Goal: Complete application form: Complete application form

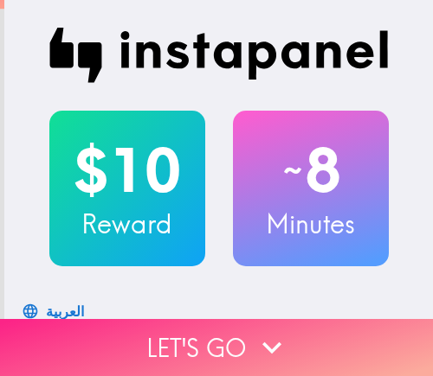
drag, startPoint x: 316, startPoint y: 330, endPoint x: 158, endPoint y: 329, distance: 157.5
click at [316, 330] on button "Let's go" at bounding box center [216, 347] width 433 height 57
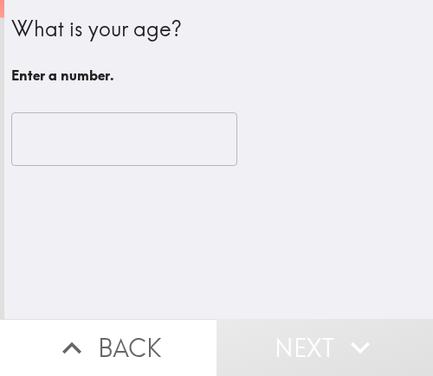
click at [82, 149] on input "number" at bounding box center [124, 139] width 226 height 54
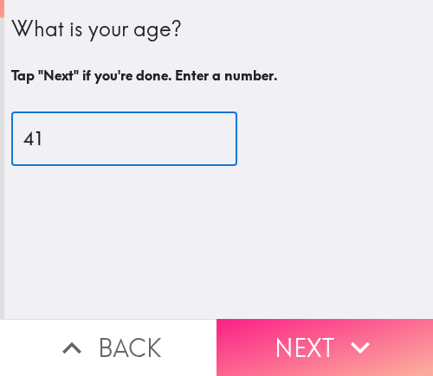
type input "41"
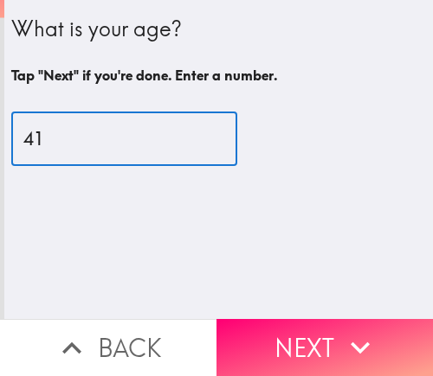
drag, startPoint x: 274, startPoint y: 333, endPoint x: 307, endPoint y: 311, distance: 39.4
click at [274, 333] on button "Next" at bounding box center [324, 347] width 216 height 57
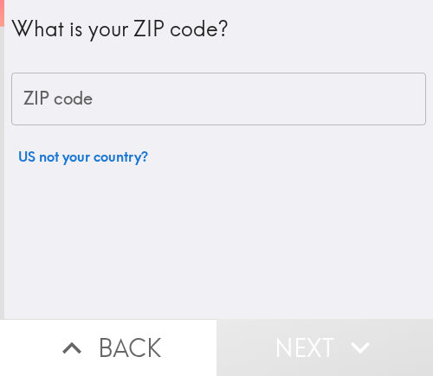
click at [200, 103] on input "ZIP code" at bounding box center [218, 100] width 414 height 54
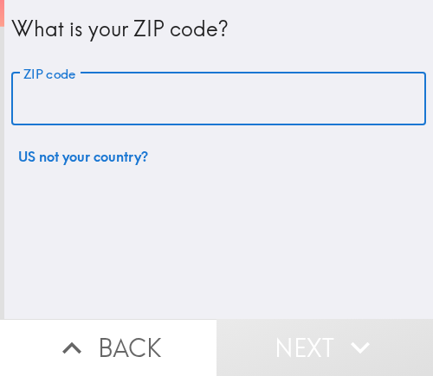
paste input "33610"
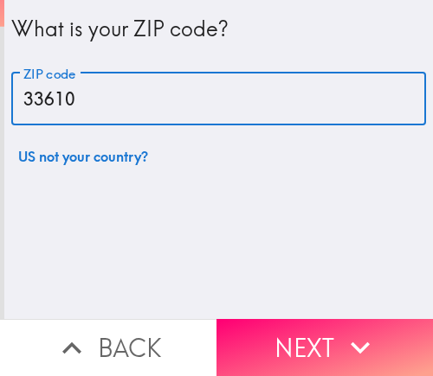
drag, startPoint x: 254, startPoint y: 92, endPoint x: 9, endPoint y: 92, distance: 244.9
click at [11, 92] on input "33610" at bounding box center [218, 100] width 414 height 54
paste input "2811"
type input "32811"
drag, startPoint x: 196, startPoint y: 106, endPoint x: 9, endPoint y: 105, distance: 187.8
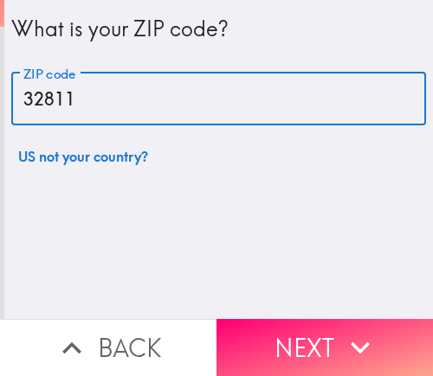
click at [11, 105] on input "32811" at bounding box center [218, 100] width 414 height 54
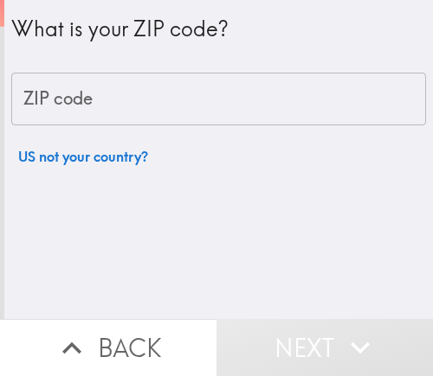
drag, startPoint x: 99, startPoint y: 97, endPoint x: 9, endPoint y: 103, distance: 90.2
click at [11, 102] on input "ZIP code" at bounding box center [218, 100] width 414 height 54
drag, startPoint x: 167, startPoint y: 100, endPoint x: 16, endPoint y: 100, distance: 150.6
click at [16, 100] on input "ZIP code" at bounding box center [218, 100] width 414 height 54
click at [180, 212] on div "What is your ZIP code? ZIP code ZIP code US not your country?" at bounding box center [218, 159] width 428 height 319
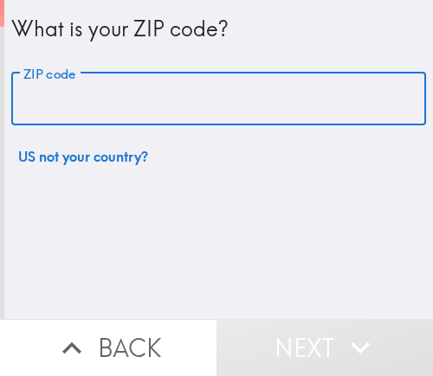
click at [152, 101] on input "ZIP code" at bounding box center [218, 100] width 414 height 54
paste input "32811"
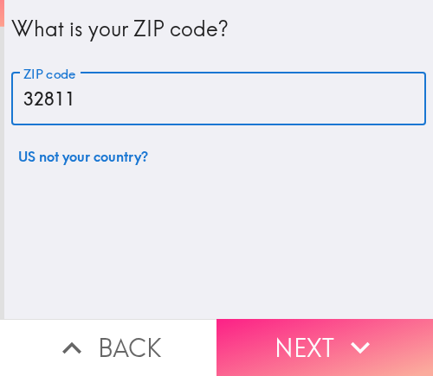
type input "32811"
click at [304, 331] on button "Next" at bounding box center [324, 347] width 216 height 57
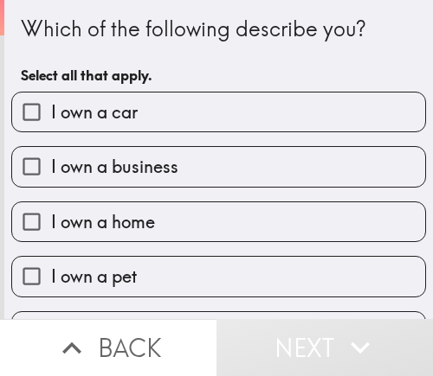
click at [213, 290] on label "I own a pet" at bounding box center [218, 276] width 413 height 39
click at [51, 290] on input "I own a pet" at bounding box center [31, 276] width 39 height 39
checkbox input "true"
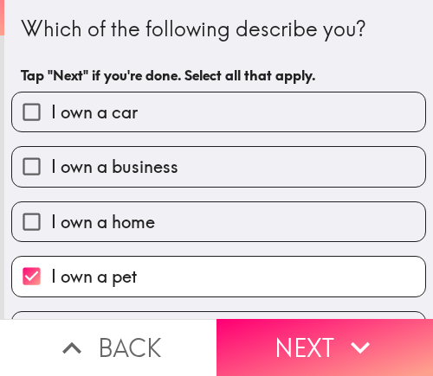
click at [213, 150] on label "I own a business" at bounding box center [218, 166] width 413 height 39
click at [51, 150] on input "I own a business" at bounding box center [31, 166] width 39 height 39
checkbox input "true"
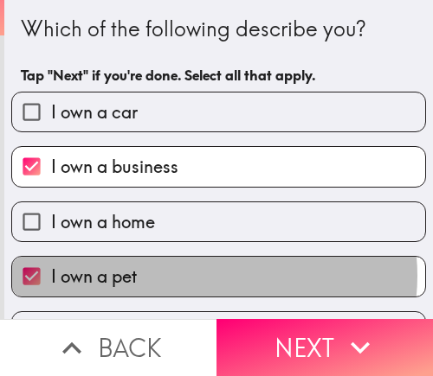
click at [206, 276] on label "I own a pet" at bounding box center [218, 276] width 413 height 39
click at [51, 276] on input "I own a pet" at bounding box center [31, 276] width 39 height 39
checkbox input "false"
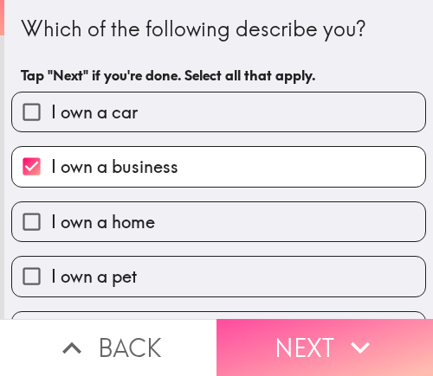
click at [311, 336] on button "Next" at bounding box center [324, 347] width 216 height 57
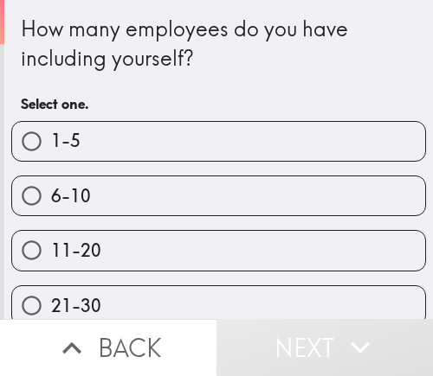
drag, startPoint x: 306, startPoint y: 254, endPoint x: 322, endPoint y: 263, distance: 17.8
click at [306, 254] on label "11-20" at bounding box center [218, 250] width 413 height 39
click at [51, 254] on input "11-20" at bounding box center [31, 250] width 39 height 39
radio input "true"
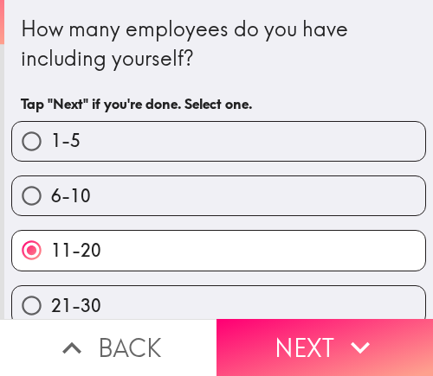
click at [285, 290] on label "21-30" at bounding box center [218, 305] width 413 height 39
click at [51, 290] on input "21-30" at bounding box center [31, 305] width 39 height 39
radio input "true"
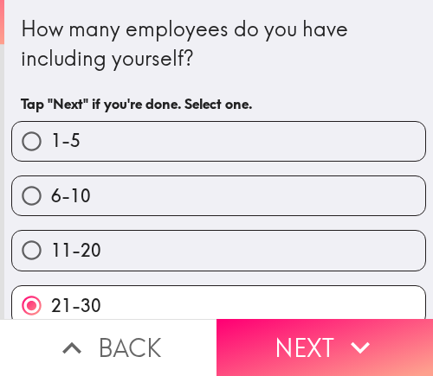
scroll to position [21, 0]
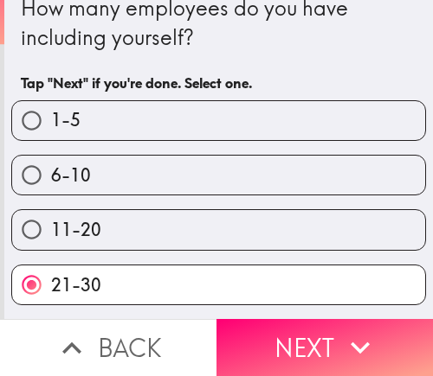
click at [282, 112] on label "1-5" at bounding box center [218, 120] width 413 height 39
click at [51, 112] on input "1-5" at bounding box center [31, 120] width 39 height 39
radio input "true"
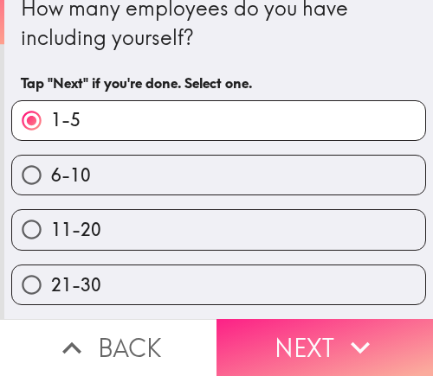
click at [320, 322] on button "Next" at bounding box center [324, 347] width 216 height 57
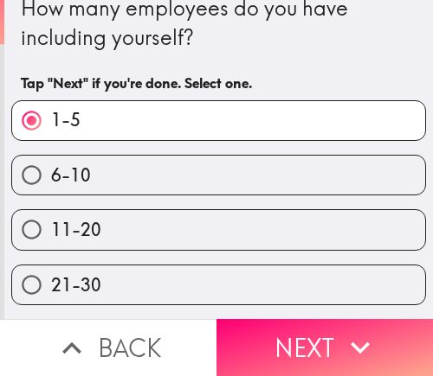
click at [320, 322] on div "Back Next" at bounding box center [216, 347] width 433 height 57
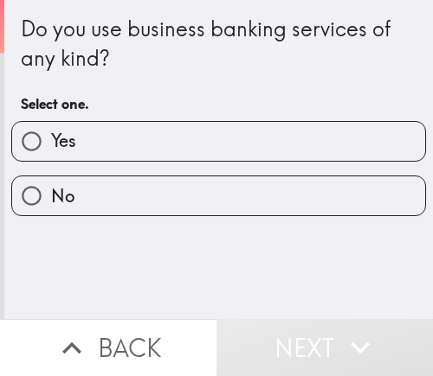
click at [180, 144] on label "Yes" at bounding box center [218, 141] width 413 height 39
click at [51, 144] on input "Yes" at bounding box center [31, 141] width 39 height 39
radio input "true"
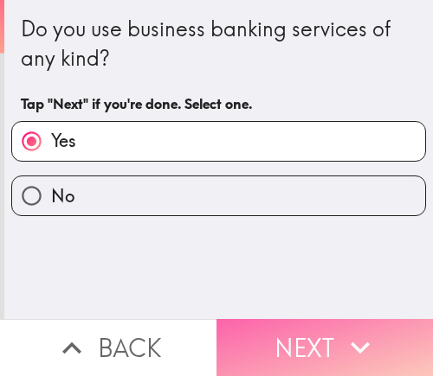
click at [311, 324] on button "Next" at bounding box center [324, 347] width 216 height 57
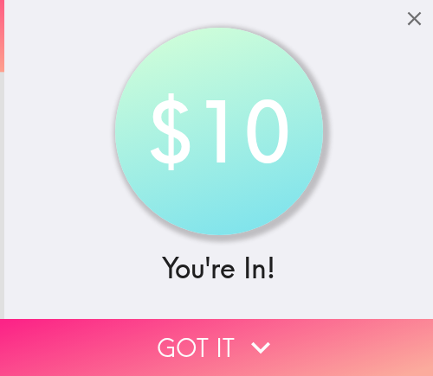
click at [212, 335] on button "Got it" at bounding box center [216, 347] width 433 height 57
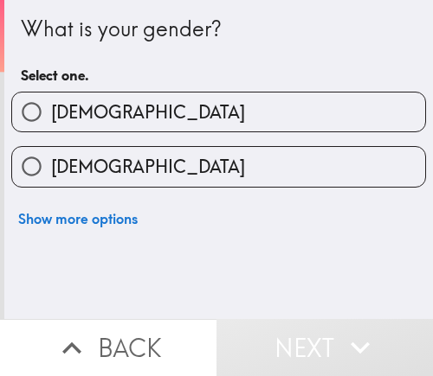
drag, startPoint x: 215, startPoint y: 170, endPoint x: 237, endPoint y: 176, distance: 22.2
click at [215, 170] on label "[DEMOGRAPHIC_DATA]" at bounding box center [218, 166] width 413 height 39
click at [51, 170] on input "[DEMOGRAPHIC_DATA]" at bounding box center [31, 166] width 39 height 39
radio input "true"
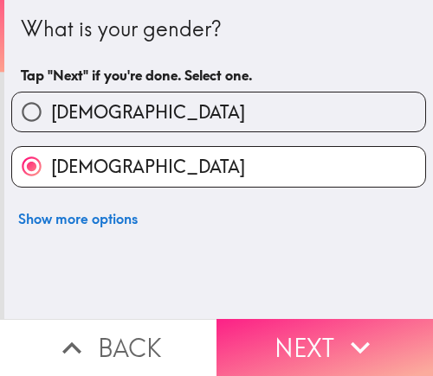
click at [290, 355] on button "Next" at bounding box center [324, 347] width 216 height 57
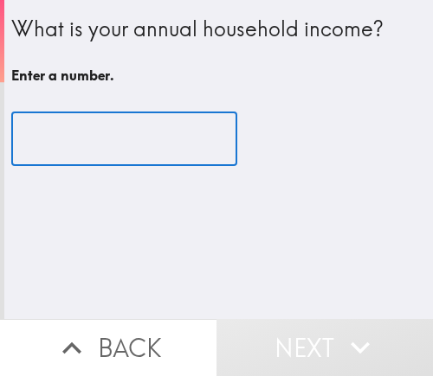
click at [144, 146] on input "number" at bounding box center [124, 139] width 226 height 54
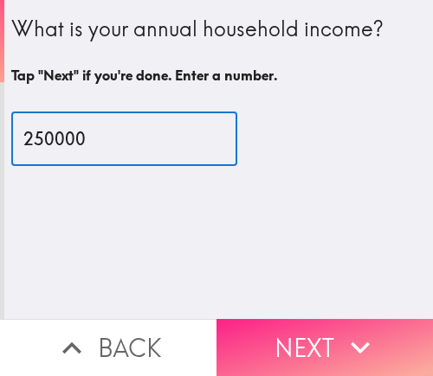
type input "250000"
click at [304, 338] on button "Next" at bounding box center [324, 347] width 216 height 57
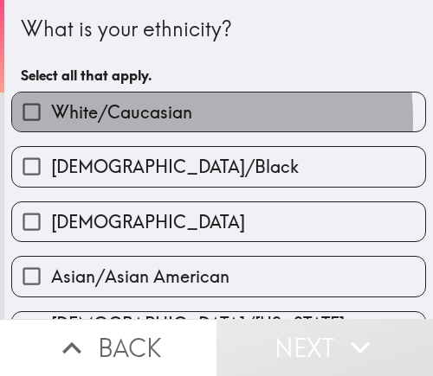
click at [107, 119] on span "White/Caucasian" at bounding box center [121, 112] width 141 height 24
click at [51, 119] on input "White/Caucasian" at bounding box center [31, 112] width 39 height 39
checkbox input "true"
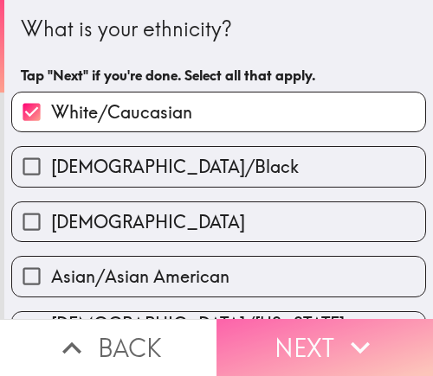
click at [259, 340] on button "Next" at bounding box center [324, 347] width 216 height 57
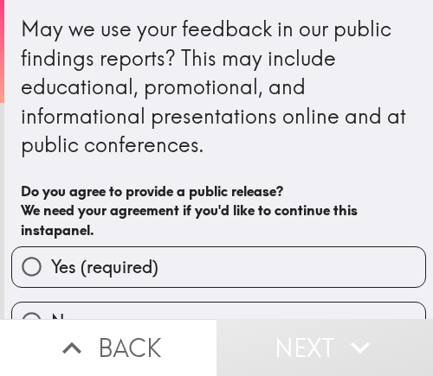
click at [216, 265] on label "Yes (required)" at bounding box center [218, 266] width 413 height 39
click at [51, 265] on input "Yes (required)" at bounding box center [31, 266] width 39 height 39
radio input "true"
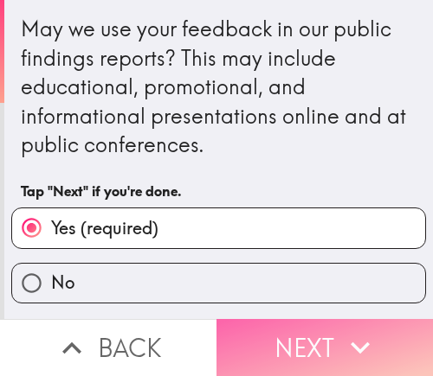
click at [305, 319] on button "Next" at bounding box center [324, 347] width 216 height 57
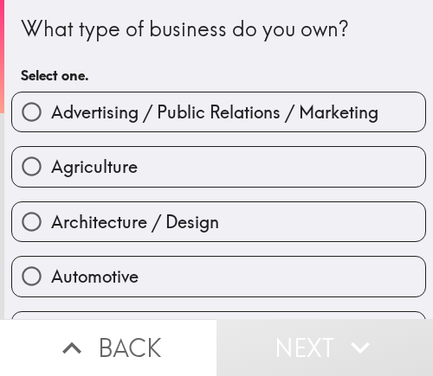
click at [168, 125] on label "Advertising / Public Relations / Marketing" at bounding box center [218, 112] width 413 height 39
click at [51, 125] on input "Advertising / Public Relations / Marketing" at bounding box center [31, 112] width 39 height 39
radio input "true"
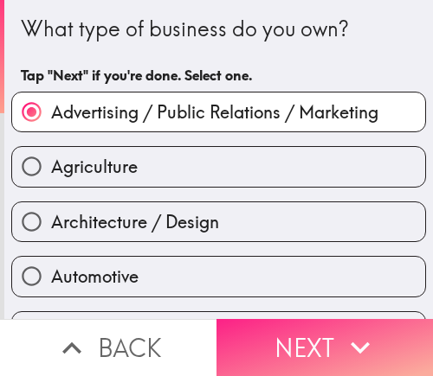
click at [299, 319] on button "Next" at bounding box center [324, 347] width 216 height 57
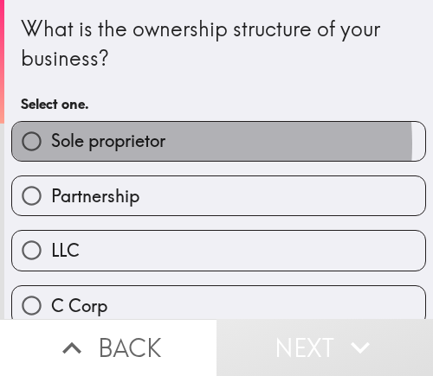
click at [140, 144] on span "Sole proprietor" at bounding box center [108, 141] width 114 height 24
click at [51, 144] on input "Sole proprietor" at bounding box center [31, 141] width 39 height 39
radio input "true"
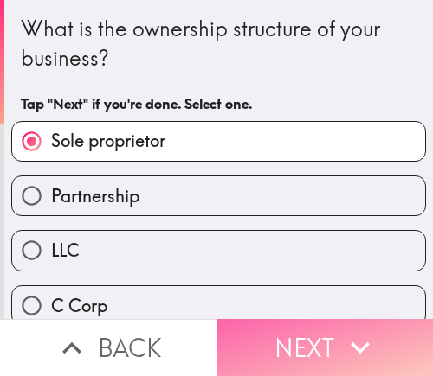
click at [271, 342] on button "Next" at bounding box center [324, 347] width 216 height 57
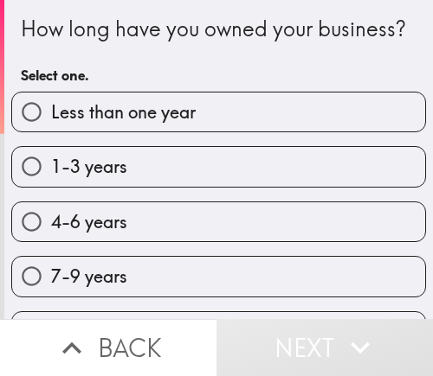
scroll to position [77, 0]
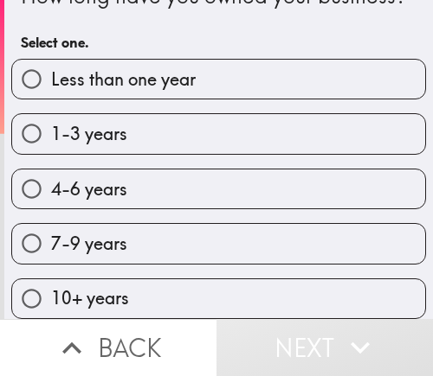
click at [153, 130] on label "1-3 years" at bounding box center [218, 133] width 413 height 39
click at [51, 130] on input "1-3 years" at bounding box center [31, 133] width 39 height 39
radio input "true"
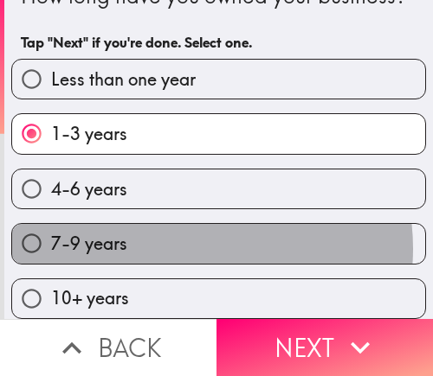
click at [178, 234] on label "7-9 years" at bounding box center [218, 243] width 413 height 39
click at [51, 234] on input "7-9 years" at bounding box center [31, 243] width 39 height 39
radio input "true"
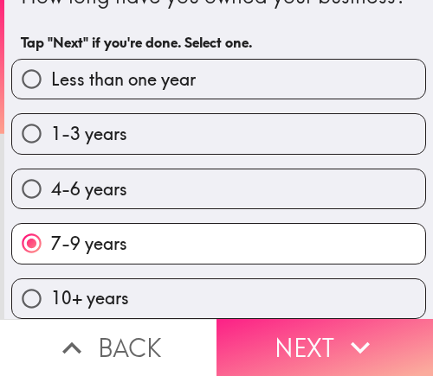
click at [247, 338] on button "Next" at bounding box center [324, 347] width 216 height 57
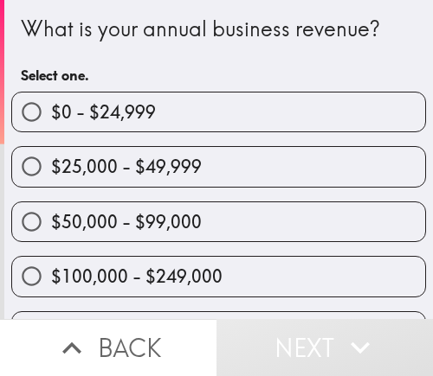
click at [189, 232] on span "$50,000 - $99,000" at bounding box center [126, 222] width 151 height 24
click at [51, 232] on input "$50,000 - $99,000" at bounding box center [31, 221] width 39 height 39
radio input "true"
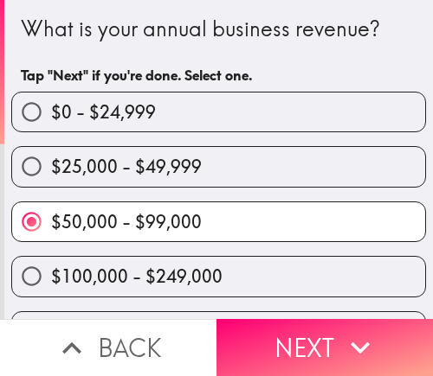
click at [203, 268] on span "$100,000 - $249,000" at bounding box center [136, 277] width 171 height 24
click at [51, 268] on input "$100,000 - $249,000" at bounding box center [31, 276] width 39 height 39
radio input "true"
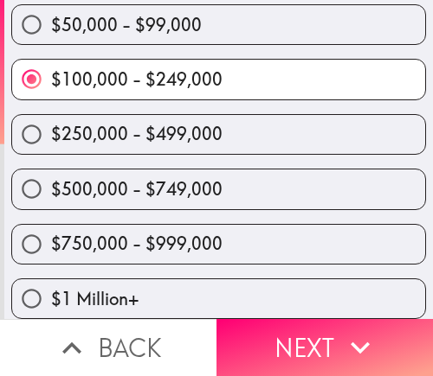
scroll to position [212, 0]
click at [196, 122] on span "$250,000 - $499,000" at bounding box center [136, 134] width 171 height 24
click at [51, 115] on input "$250,000 - $499,000" at bounding box center [31, 134] width 39 height 39
radio input "true"
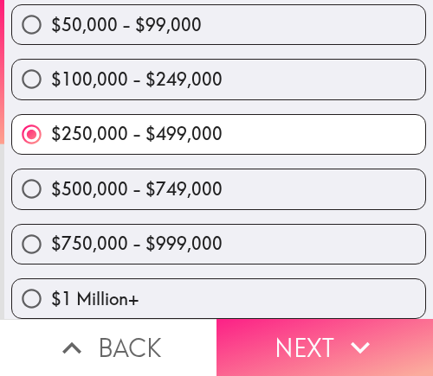
click at [277, 333] on button "Next" at bounding box center [324, 347] width 216 height 57
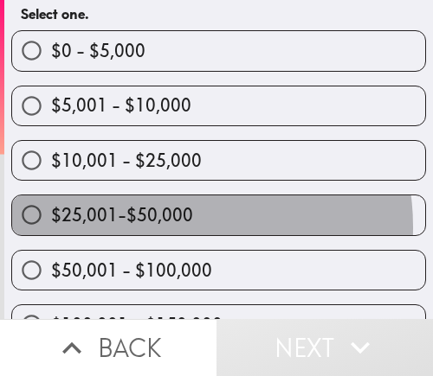
click at [166, 226] on span "$25,001-$50,000" at bounding box center [122, 215] width 142 height 24
click at [51, 226] on input "$25,001-$50,000" at bounding box center [31, 215] width 39 height 39
radio input "true"
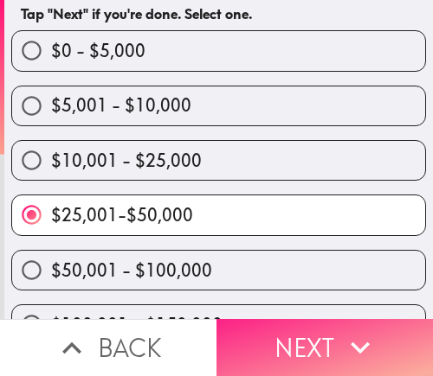
click at [282, 343] on button "Next" at bounding box center [324, 347] width 216 height 57
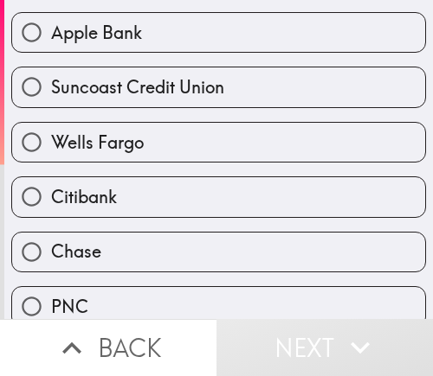
scroll to position [173, 0]
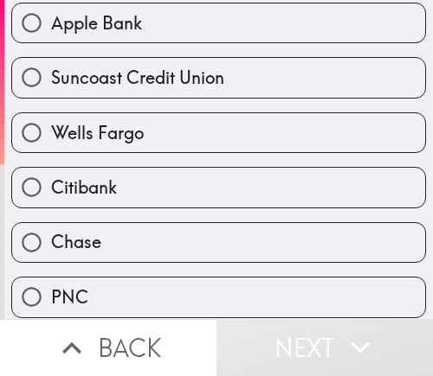
click at [91, 19] on span "Apple Bank" at bounding box center [96, 23] width 91 height 24
click at [51, 19] on input "Apple Bank" at bounding box center [31, 22] width 39 height 39
radio input "true"
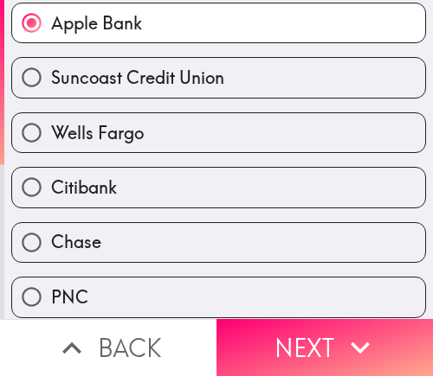
drag, startPoint x: 120, startPoint y: 183, endPoint x: 131, endPoint y: 183, distance: 10.4
click at [120, 183] on label "Citibank" at bounding box center [218, 187] width 413 height 39
click at [51, 183] on input "Citibank" at bounding box center [31, 187] width 39 height 39
radio input "true"
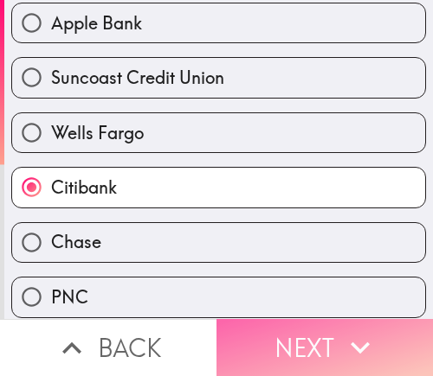
click at [298, 331] on button "Next" at bounding box center [324, 347] width 216 height 57
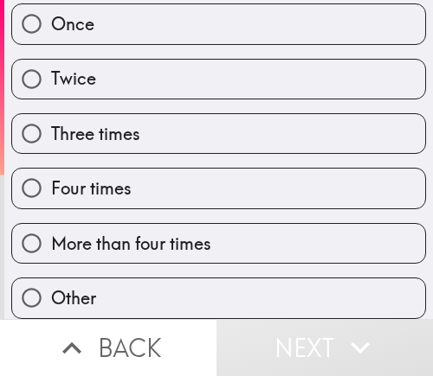
scroll to position [74, 0]
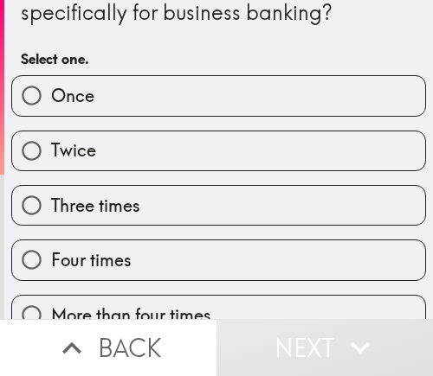
click at [152, 150] on label "Twice" at bounding box center [218, 151] width 413 height 39
click at [51, 150] on input "Twice" at bounding box center [31, 151] width 39 height 39
radio input "true"
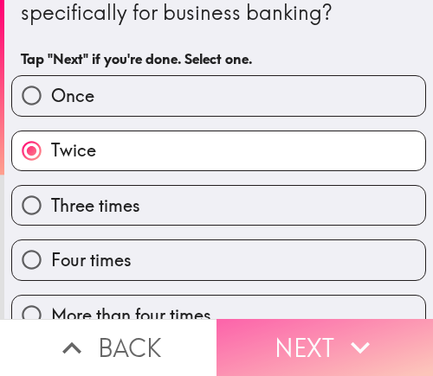
click at [280, 326] on button "Next" at bounding box center [324, 347] width 216 height 57
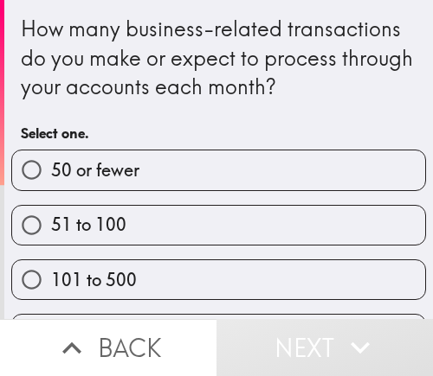
click at [221, 215] on label "51 to 100" at bounding box center [218, 225] width 413 height 39
click at [51, 215] on input "51 to 100" at bounding box center [31, 225] width 39 height 39
radio input "true"
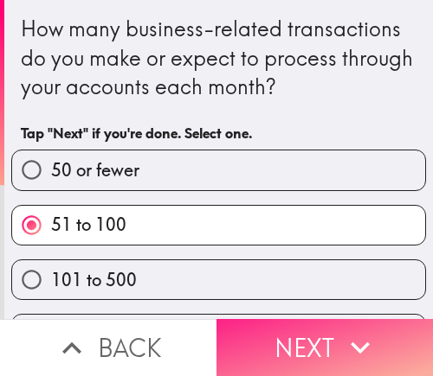
click at [291, 335] on button "Next" at bounding box center [324, 347] width 216 height 57
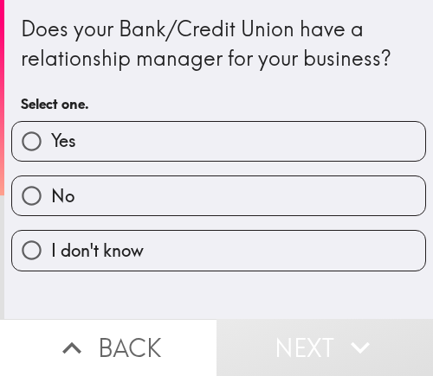
click at [210, 137] on label "Yes" at bounding box center [218, 141] width 413 height 39
click at [51, 137] on input "Yes" at bounding box center [31, 141] width 39 height 39
radio input "true"
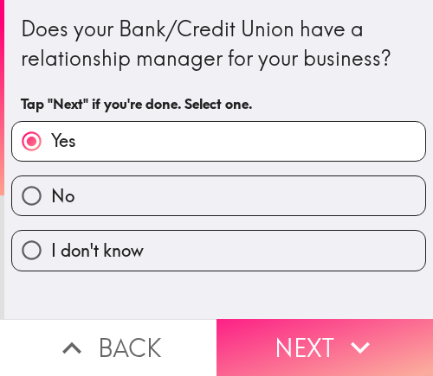
click at [313, 340] on button "Next" at bounding box center [324, 347] width 216 height 57
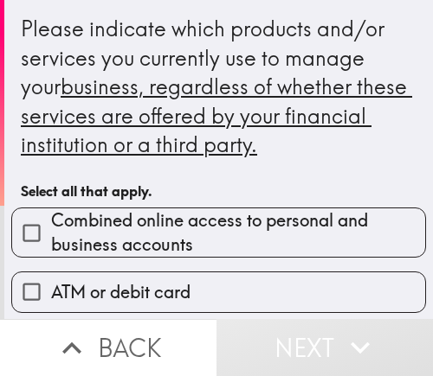
scroll to position [87, 0]
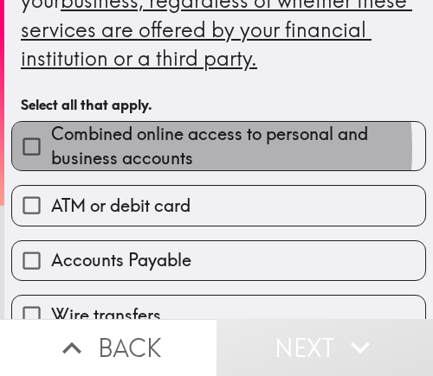
click at [108, 149] on span "Combined online access to personal and business accounts" at bounding box center [238, 146] width 374 height 48
click at [51, 149] on input "Combined online access to personal and business accounts" at bounding box center [31, 146] width 39 height 39
checkbox input "true"
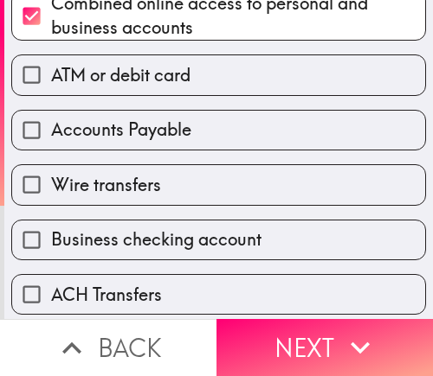
scroll to position [433, 0]
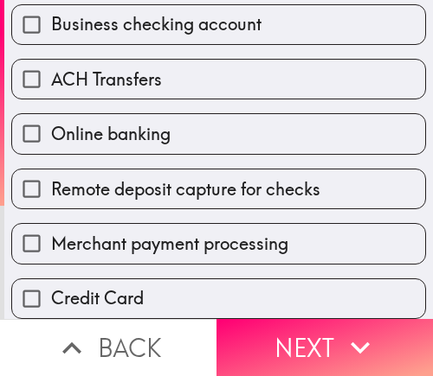
click at [145, 180] on span "Remote deposit capture for checks" at bounding box center [185, 189] width 269 height 24
click at [51, 180] on input "Remote deposit capture for checks" at bounding box center [31, 189] width 39 height 39
checkbox input "true"
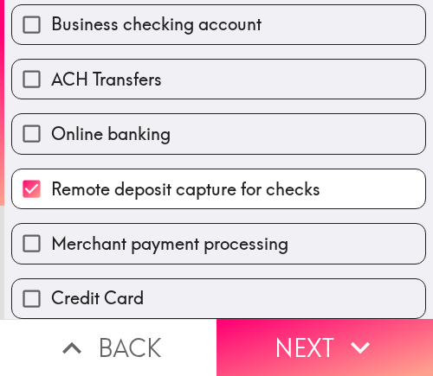
drag, startPoint x: 140, startPoint y: 112, endPoint x: 144, endPoint y: 95, distance: 17.6
click at [140, 112] on div "Online banking" at bounding box center [211, 127] width 428 height 55
click at [154, 74] on span "ACH Transfers" at bounding box center [106, 79] width 111 height 24
click at [51, 74] on input "ACH Transfers" at bounding box center [31, 79] width 39 height 39
checkbox input "true"
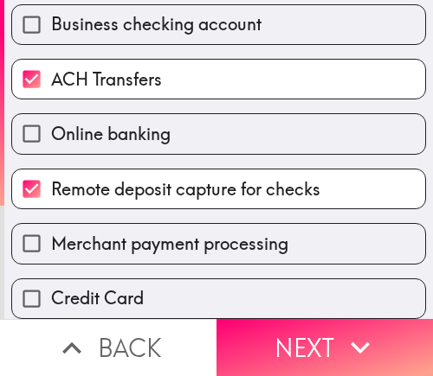
click at [169, 133] on label "Online banking" at bounding box center [218, 133] width 413 height 39
click at [51, 133] on input "Online banking" at bounding box center [31, 133] width 39 height 39
checkbox input "true"
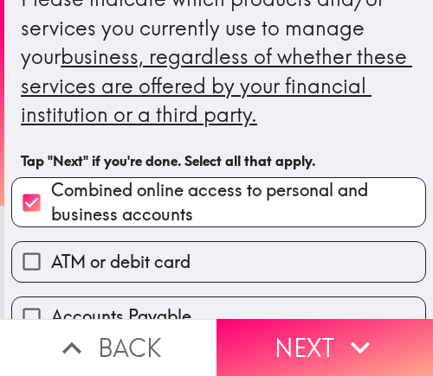
scroll to position [0, 0]
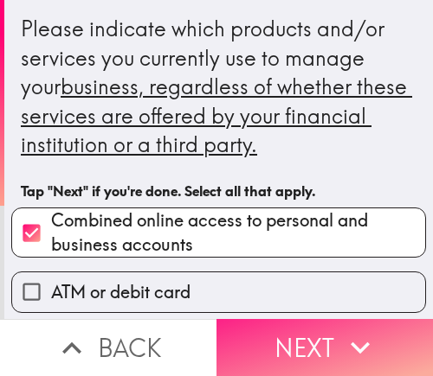
click at [324, 336] on button "Next" at bounding box center [324, 347] width 216 height 57
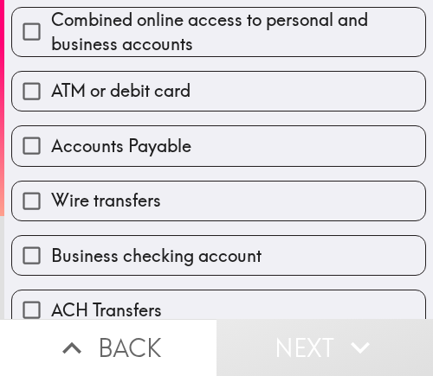
scroll to position [173, 0]
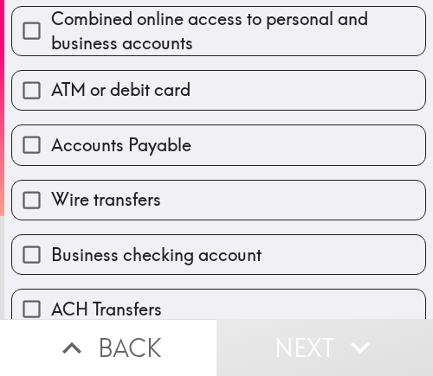
click at [168, 162] on label "Accounts Payable" at bounding box center [218, 144] width 413 height 39
click at [51, 162] on input "Accounts Payable" at bounding box center [31, 144] width 39 height 39
checkbox input "true"
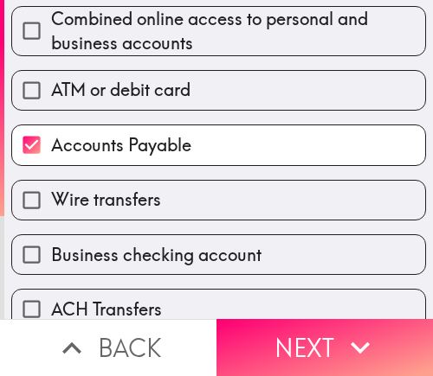
click at [158, 94] on span "ATM or debit card" at bounding box center [120, 90] width 139 height 24
click at [51, 94] on input "ATM or debit card" at bounding box center [31, 90] width 39 height 39
checkbox input "true"
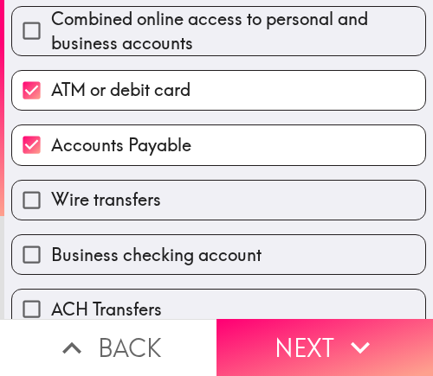
click at [165, 143] on span "Accounts Payable" at bounding box center [121, 145] width 140 height 24
click at [51, 143] on input "Accounts Payable" at bounding box center [31, 144] width 39 height 39
checkbox input "false"
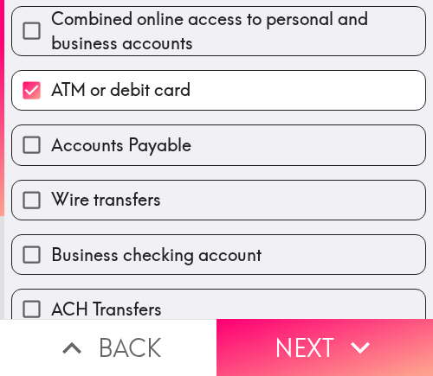
click at [157, 199] on label "Wire transfers" at bounding box center [218, 200] width 413 height 39
click at [51, 199] on input "Wire transfers" at bounding box center [31, 200] width 39 height 39
checkbox input "true"
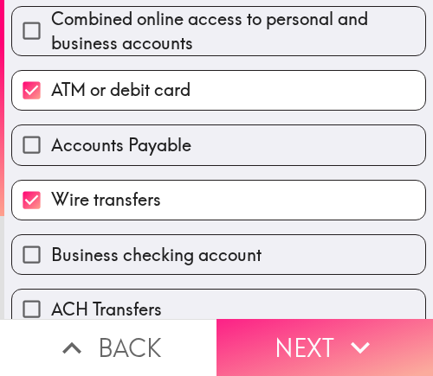
click at [256, 319] on button "Next" at bounding box center [324, 347] width 216 height 57
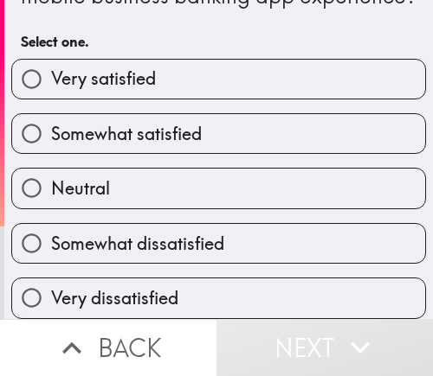
scroll to position [106, 0]
click at [168, 125] on span "Somewhat satisfied" at bounding box center [126, 134] width 151 height 24
click at [51, 125] on input "Somewhat satisfied" at bounding box center [31, 133] width 39 height 39
radio input "true"
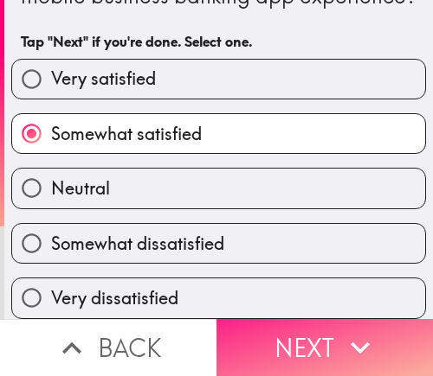
click at [296, 341] on button "Next" at bounding box center [324, 347] width 216 height 57
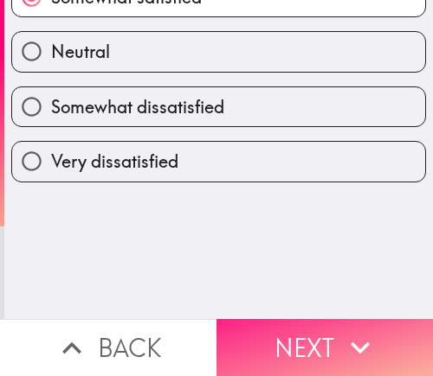
scroll to position [0, 0]
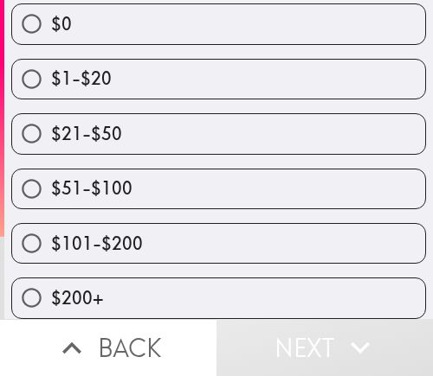
scroll to position [247, 0]
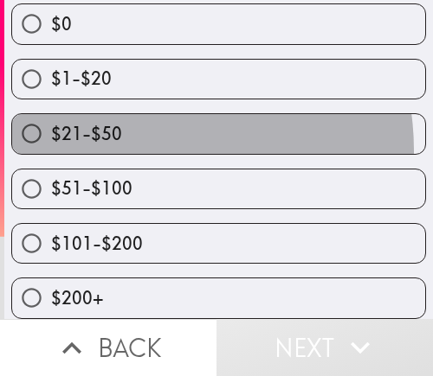
click at [132, 137] on label "$21-$50" at bounding box center [218, 133] width 413 height 39
click at [51, 137] on input "$21-$50" at bounding box center [31, 133] width 39 height 39
radio input "true"
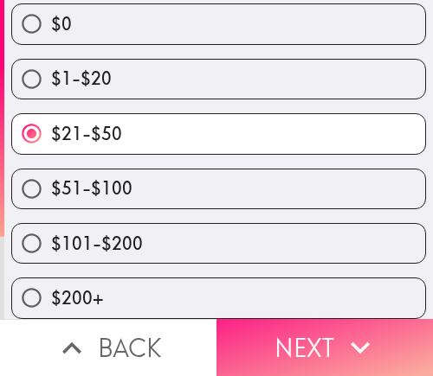
click at [290, 337] on button "Next" at bounding box center [324, 347] width 216 height 57
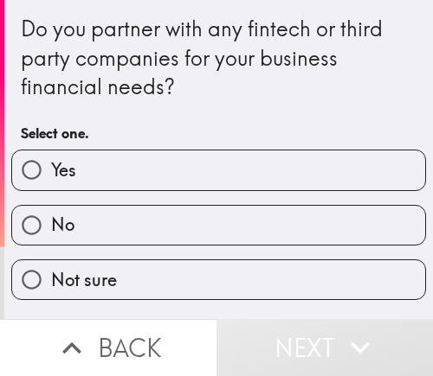
click at [198, 182] on label "Yes" at bounding box center [218, 170] width 413 height 39
click at [51, 182] on input "Yes" at bounding box center [31, 170] width 39 height 39
radio input "true"
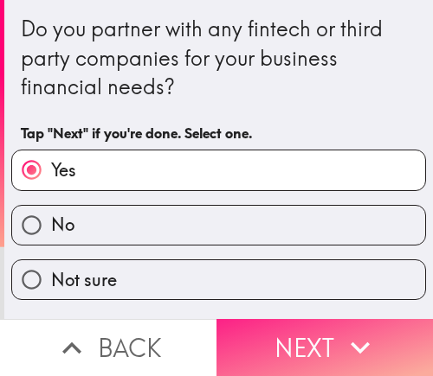
click at [283, 340] on button "Next" at bounding box center [324, 347] width 216 height 57
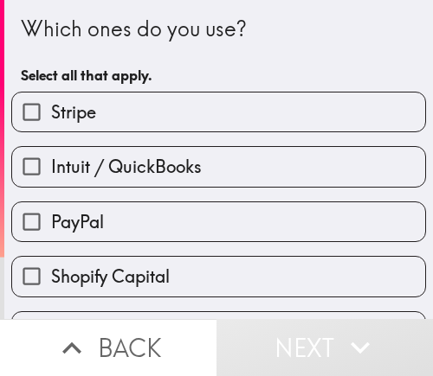
click at [188, 114] on label "Stripe" at bounding box center [218, 112] width 413 height 39
click at [51, 114] on input "Stripe" at bounding box center [31, 112] width 39 height 39
checkbox input "true"
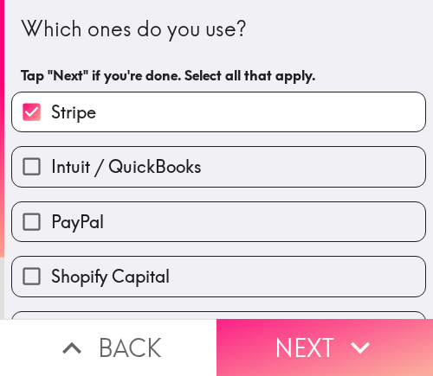
click at [286, 351] on button "Next" at bounding box center [324, 347] width 216 height 57
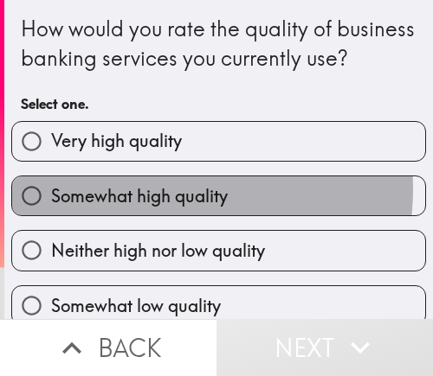
click at [173, 209] on span "Somewhat high quality" at bounding box center [139, 196] width 177 height 24
click at [51, 215] on input "Somewhat high quality" at bounding box center [31, 196] width 39 height 39
radio input "true"
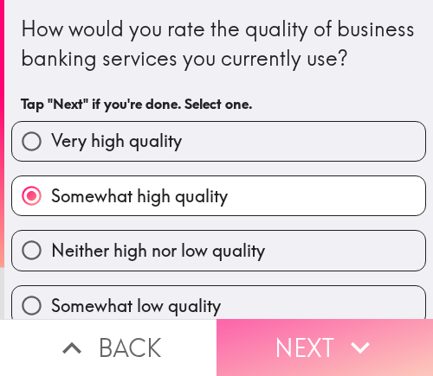
click at [288, 343] on button "Next" at bounding box center [324, 347] width 216 height 57
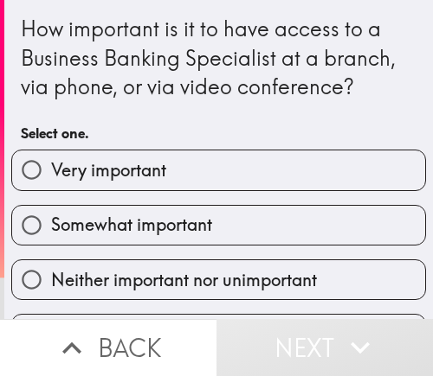
click at [224, 223] on label "Somewhat important" at bounding box center [218, 225] width 413 height 39
click at [51, 223] on input "Somewhat important" at bounding box center [31, 225] width 39 height 39
radio input "true"
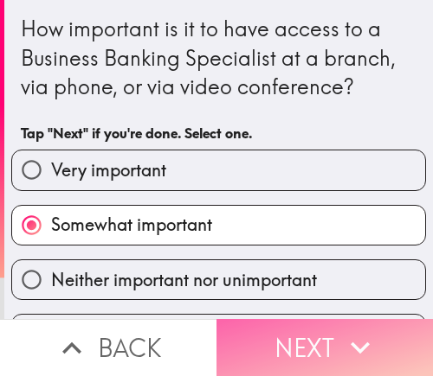
click at [273, 338] on button "Next" at bounding box center [324, 347] width 216 height 57
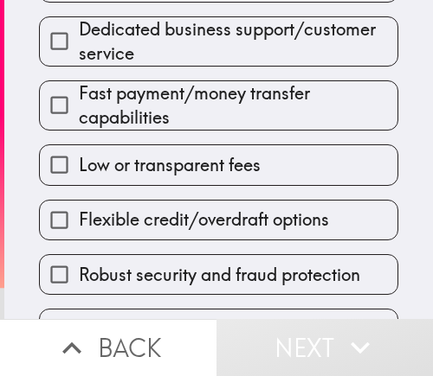
click at [183, 87] on span "Fast payment/money transfer capabilities" at bounding box center [238, 105] width 318 height 48
click at [79, 87] on input "Fast payment/money transfer capabilities" at bounding box center [59, 105] width 39 height 39
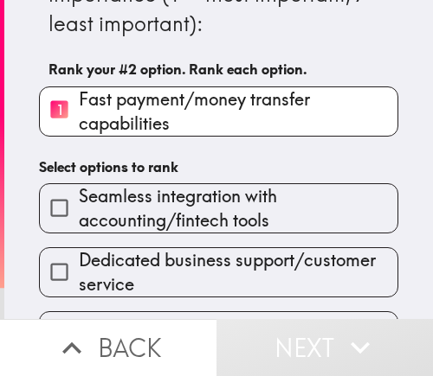
scroll to position [173, 0]
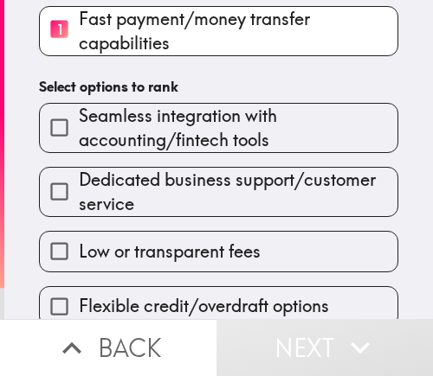
drag, startPoint x: 191, startPoint y: 228, endPoint x: 185, endPoint y: 221, distance: 9.9
click at [189, 227] on div "Low or transparent fees" at bounding box center [211, 244] width 373 height 55
click at [163, 166] on div "Dedicated business support/customer service" at bounding box center [211, 185] width 373 height 64
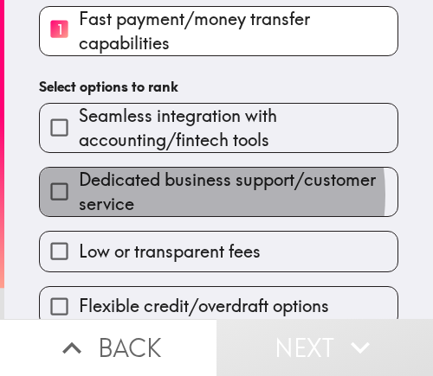
drag, startPoint x: 167, startPoint y: 196, endPoint x: 167, endPoint y: 225, distance: 29.4
click at [167, 214] on span "Dedicated business support/customer service" at bounding box center [238, 192] width 318 height 48
click at [79, 211] on input "Dedicated business support/customer service" at bounding box center [59, 191] width 39 height 39
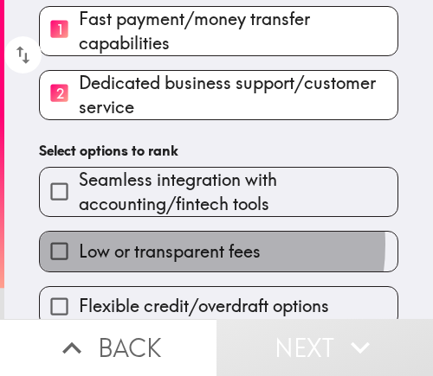
click at [167, 245] on span "Low or transparent fees" at bounding box center [170, 252] width 182 height 24
click at [79, 245] on input "Low or transparent fees" at bounding box center [59, 251] width 39 height 39
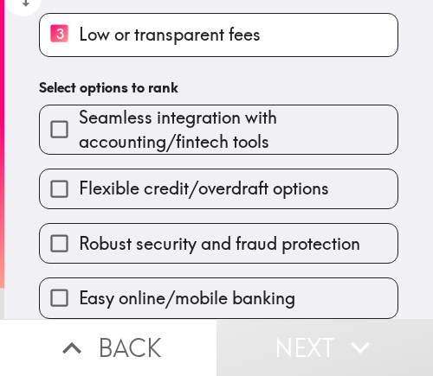
drag, startPoint x: 155, startPoint y: 220, endPoint x: 151, endPoint y: 235, distance: 16.0
click at [154, 232] on span "Robust security and fraud protection" at bounding box center [219, 244] width 281 height 24
click at [79, 224] on input "Robust security and fraud protection" at bounding box center [59, 243] width 39 height 39
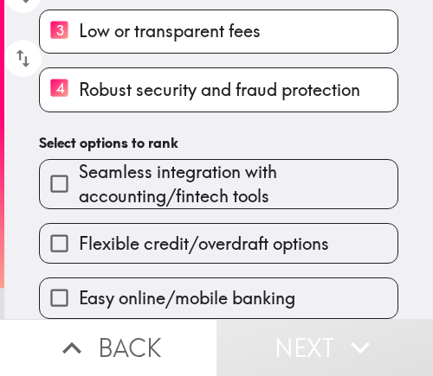
click at [154, 279] on label "Easy online/mobile banking" at bounding box center [218, 298] width 357 height 39
click at [79, 279] on input "Easy online/mobile banking" at bounding box center [59, 298] width 39 height 39
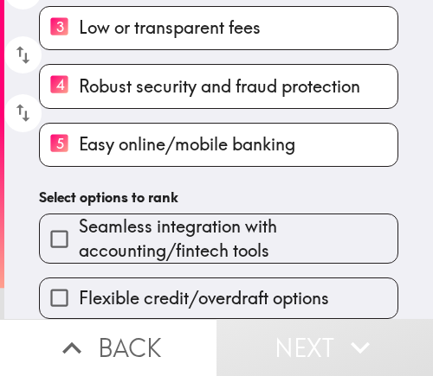
scroll to position [316, 0]
click at [138, 286] on span "Flexible credit/overdraft options" at bounding box center [204, 298] width 250 height 24
click at [79, 280] on input "Flexible credit/overdraft options" at bounding box center [59, 298] width 39 height 39
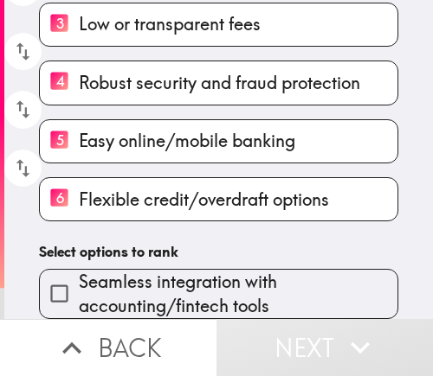
click at [358, 347] on icon "button" at bounding box center [360, 348] width 38 height 38
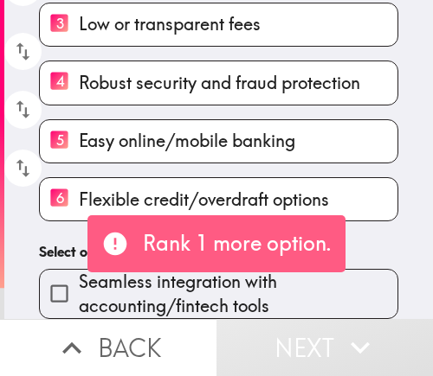
click at [131, 287] on span "Seamless integration with accounting/fintech tools" at bounding box center [238, 294] width 318 height 48
click at [79, 287] on input "Seamless integration with accounting/fintech tools" at bounding box center [59, 293] width 39 height 39
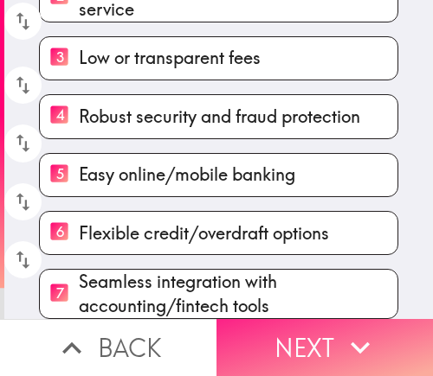
scroll to position [305, 0]
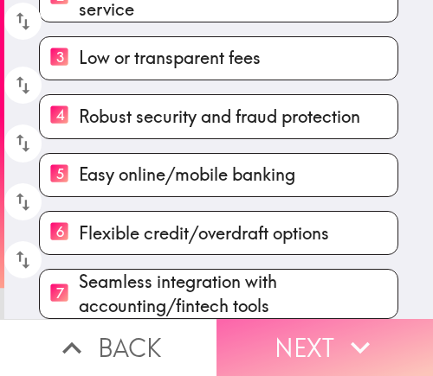
click at [278, 340] on button "Next" at bounding box center [324, 347] width 216 height 57
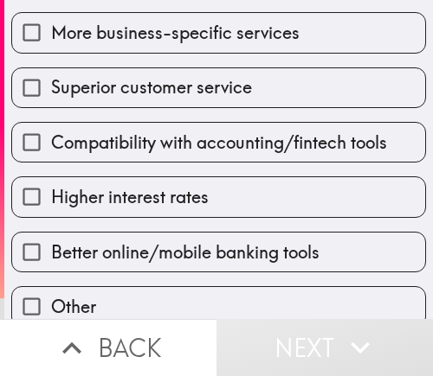
click at [112, 223] on div "Better online/mobile banking tools" at bounding box center [211, 245] width 428 height 55
click at [117, 163] on div "Higher interest rates" at bounding box center [211, 190] width 428 height 55
drag, startPoint x: 121, startPoint y: 157, endPoint x: 121, endPoint y: 170, distance: 12.1
click at [121, 159] on label "Compatibility with accounting/fintech tools" at bounding box center [218, 142] width 413 height 39
click at [51, 159] on input "Compatibility with accounting/fintech tools" at bounding box center [31, 142] width 39 height 39
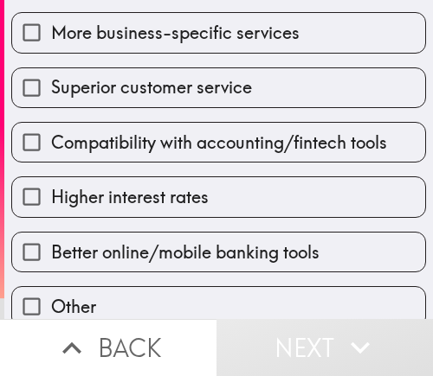
checkbox input "true"
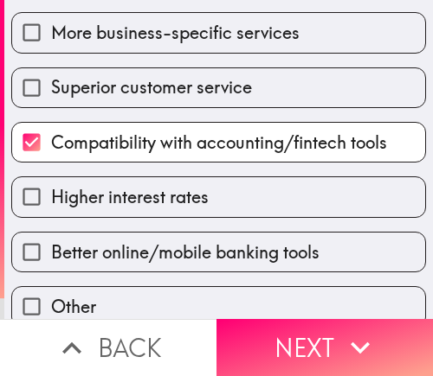
click at [117, 196] on span "Higher interest rates" at bounding box center [129, 197] width 157 height 24
click at [51, 196] on input "Higher interest rates" at bounding box center [31, 196] width 39 height 39
checkbox input "true"
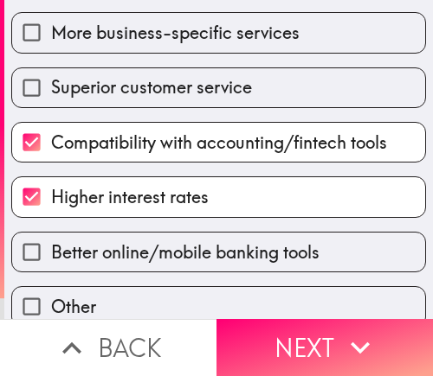
drag, startPoint x: 118, startPoint y: 228, endPoint x: 118, endPoint y: 238, distance: 9.5
click at [118, 233] on div "Better online/mobile banking tools" at bounding box center [211, 245] width 428 height 55
click at [120, 246] on span "Better online/mobile banking tools" at bounding box center [185, 253] width 268 height 24
click at [51, 246] on input "Better online/mobile banking tools" at bounding box center [31, 252] width 39 height 39
checkbox input "true"
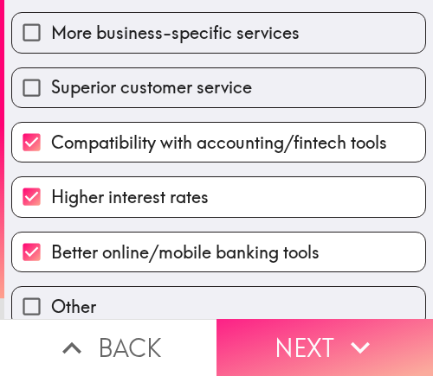
drag, startPoint x: 249, startPoint y: 303, endPoint x: 253, endPoint y: 320, distance: 17.6
click at [251, 314] on div "Thinking about your business banking relationship with your financial instituti…" at bounding box center [216, 188] width 433 height 376
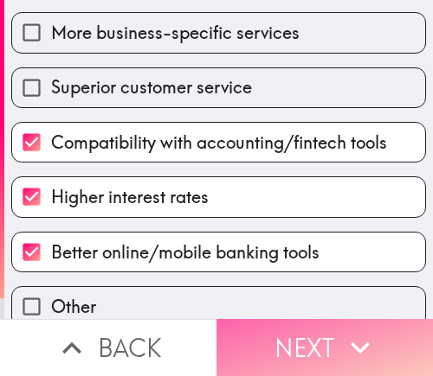
click at [270, 340] on button "Next" at bounding box center [324, 347] width 216 height 57
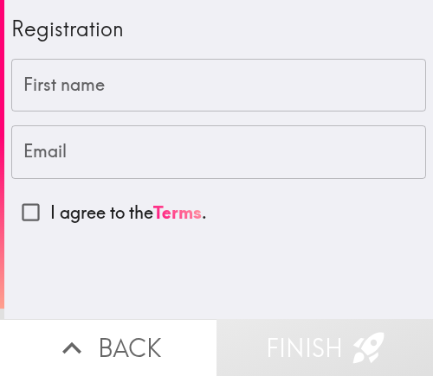
click at [160, 153] on input "Email" at bounding box center [218, 152] width 414 height 54
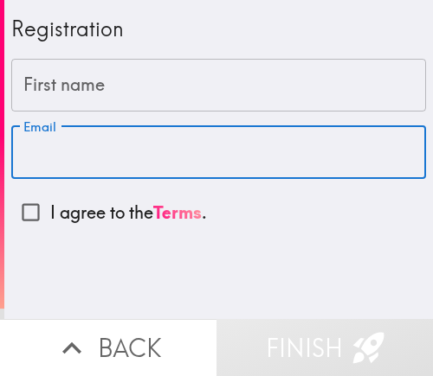
click at [181, 161] on input "Email" at bounding box center [218, 152] width 414 height 54
paste input "[EMAIL_ADDRESS][DOMAIN_NAME]"
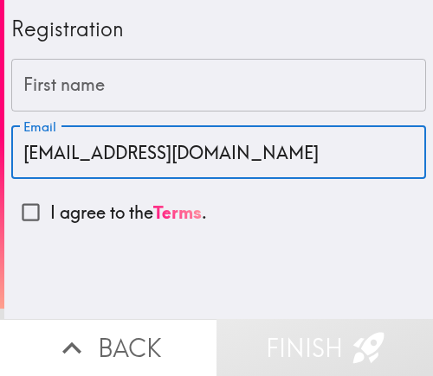
type input "[EMAIL_ADDRESS][DOMAIN_NAME]"
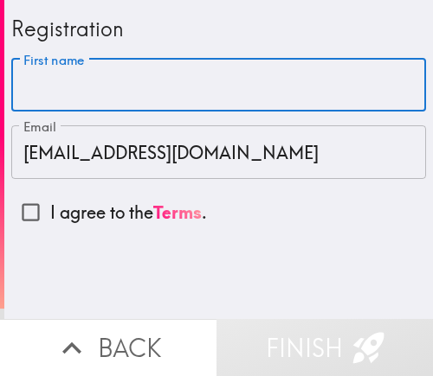
click at [192, 86] on input "First name" at bounding box center [218, 86] width 414 height 54
paste input "[PERSON_NAME]"
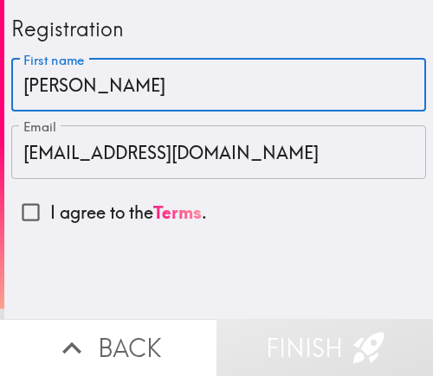
type input "[PERSON_NAME]"
click at [79, 212] on p "I agree to the Terms ." at bounding box center [128, 213] width 157 height 24
click at [50, 212] on input "I agree to the Terms ." at bounding box center [30, 212] width 39 height 39
checkbox input "true"
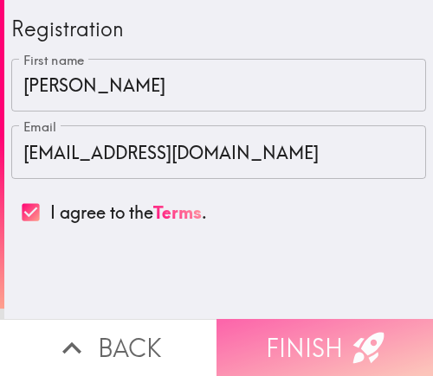
click at [288, 335] on button "Finish" at bounding box center [324, 347] width 216 height 57
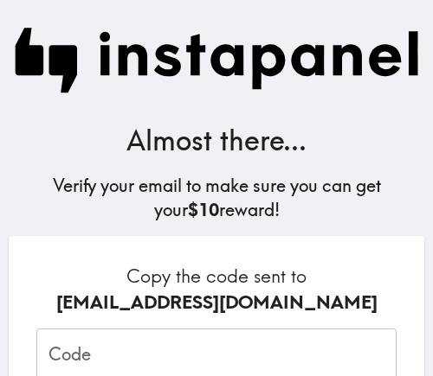
click at [195, 338] on input "Code" at bounding box center [216, 356] width 360 height 54
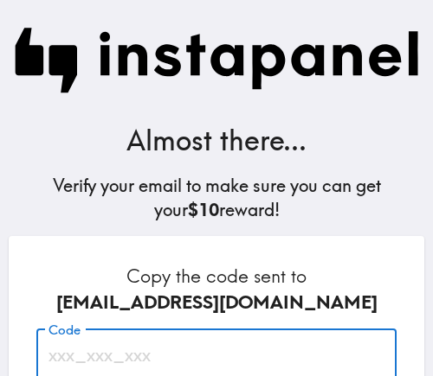
paste input "hJK_7Gd_R28"
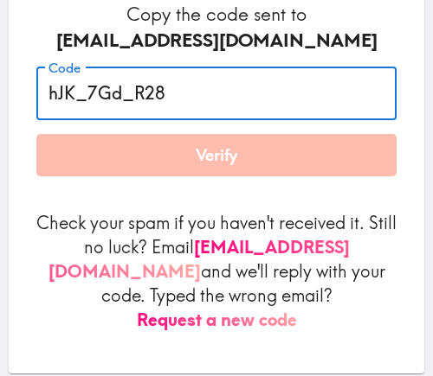
scroll to position [264, 0]
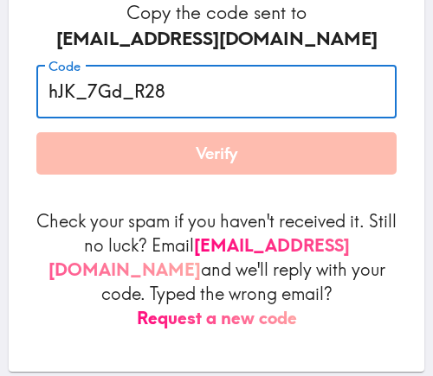
type input "hJK_7Gd_R28"
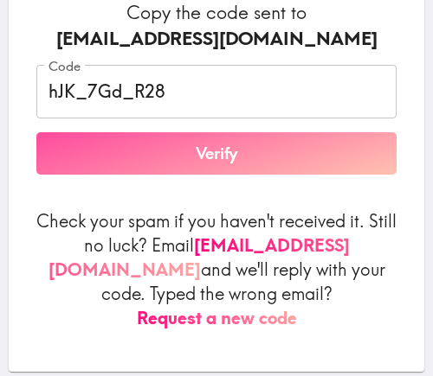
click at [225, 153] on button "Verify" at bounding box center [216, 153] width 360 height 43
